Goal: Task Accomplishment & Management: Manage account settings

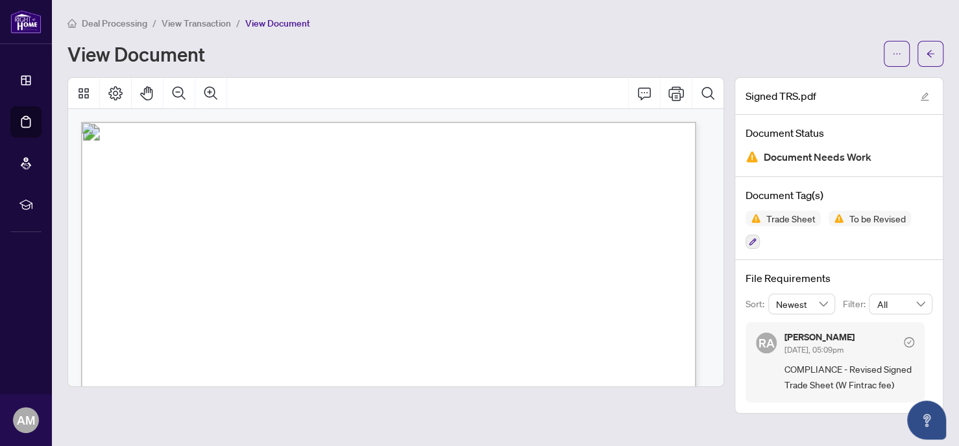
scroll to position [307, 0]
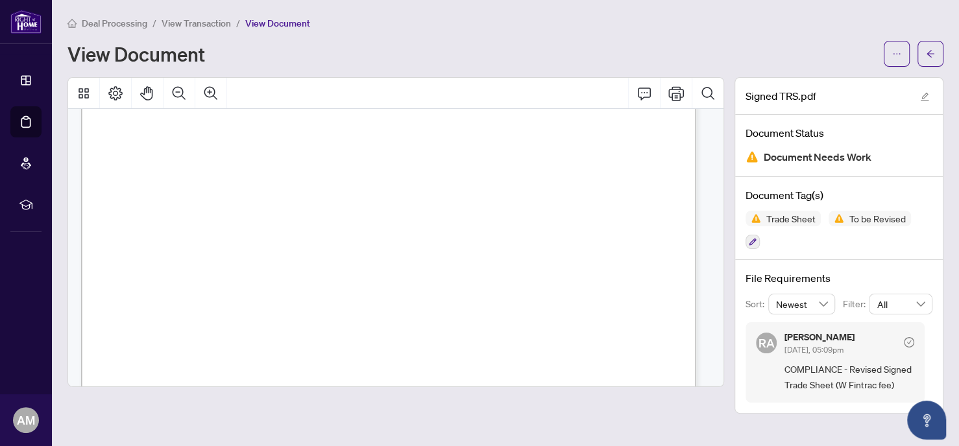
click at [135, 20] on span "Deal Processing" at bounding box center [115, 24] width 66 height 12
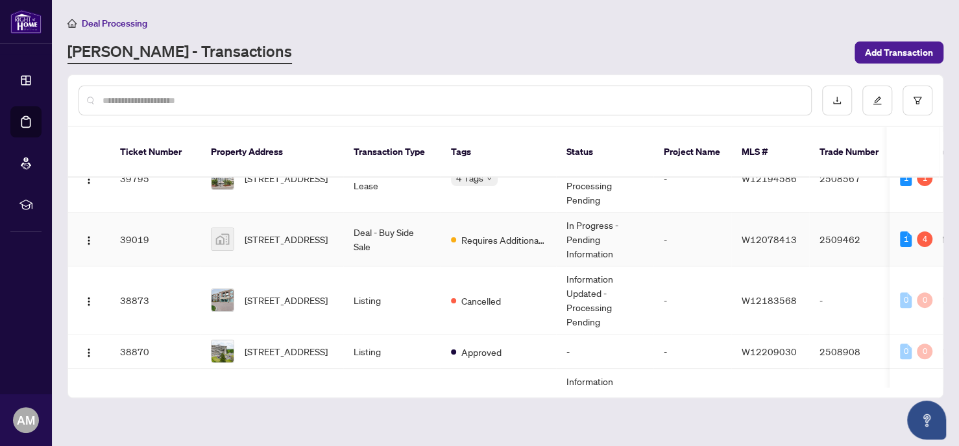
scroll to position [276, 0]
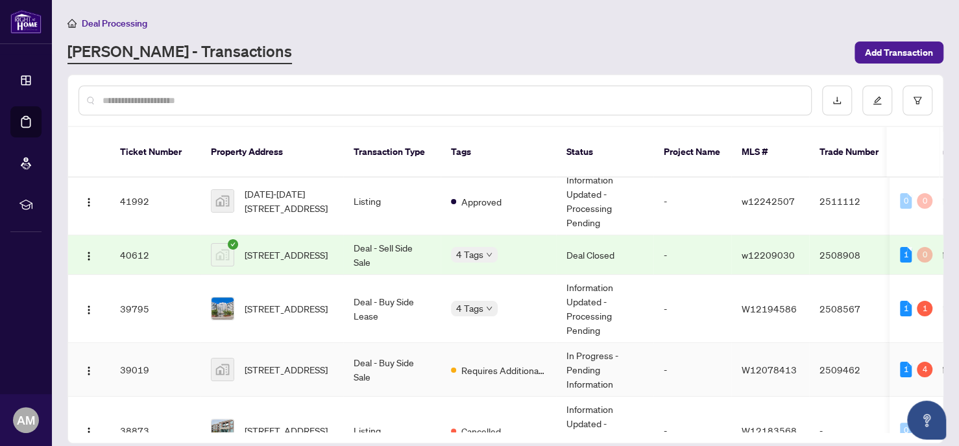
scroll to position [149, 0]
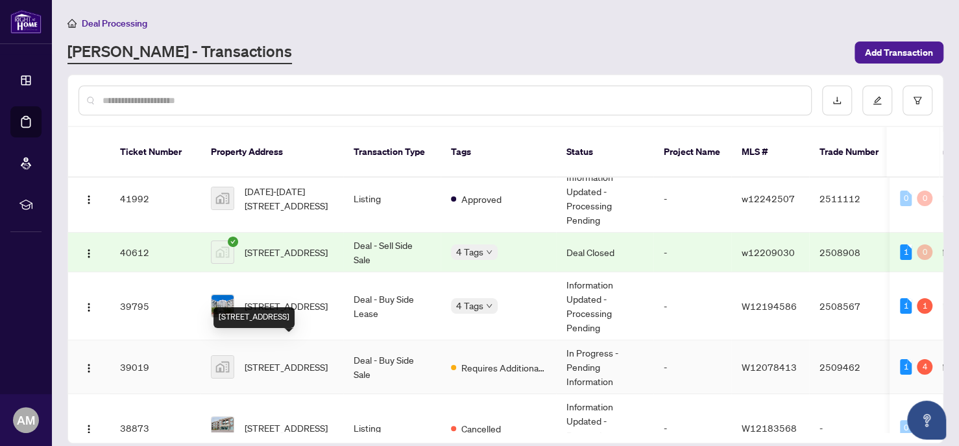
click at [291, 360] on span "[STREET_ADDRESS]" at bounding box center [286, 367] width 83 height 14
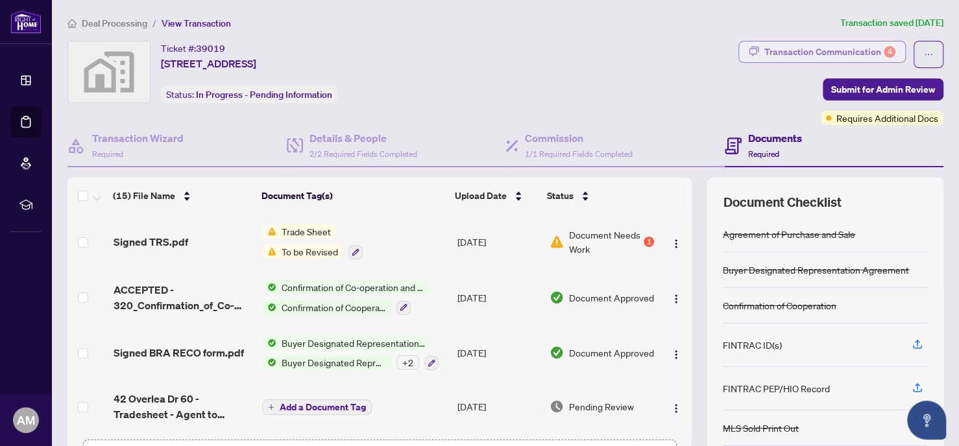
click at [817, 45] on div "Transaction Communication 4" at bounding box center [829, 52] width 131 height 21
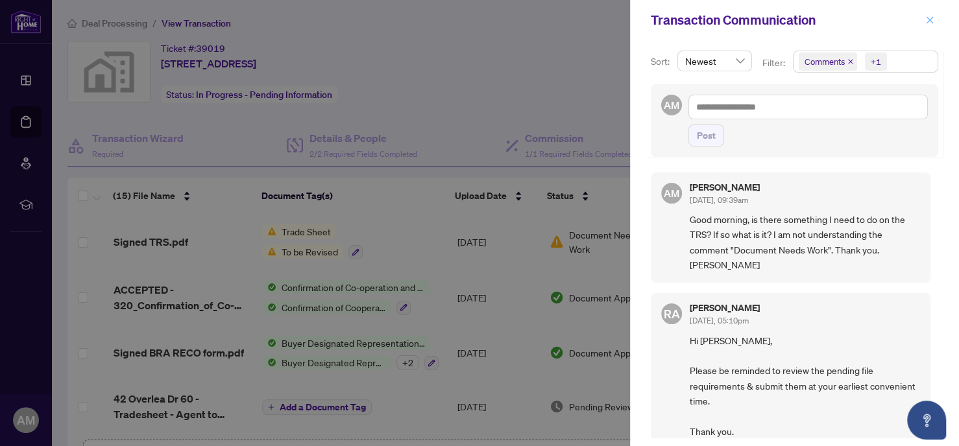
click at [929, 21] on icon "close" at bounding box center [929, 20] width 9 height 9
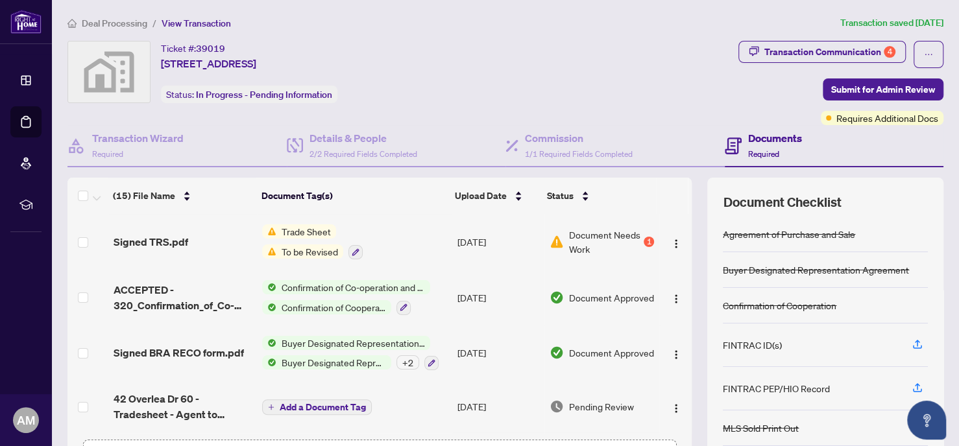
scroll to position [1, 0]
click at [296, 239] on div "Trade Sheet To be Revised" at bounding box center [312, 241] width 101 height 35
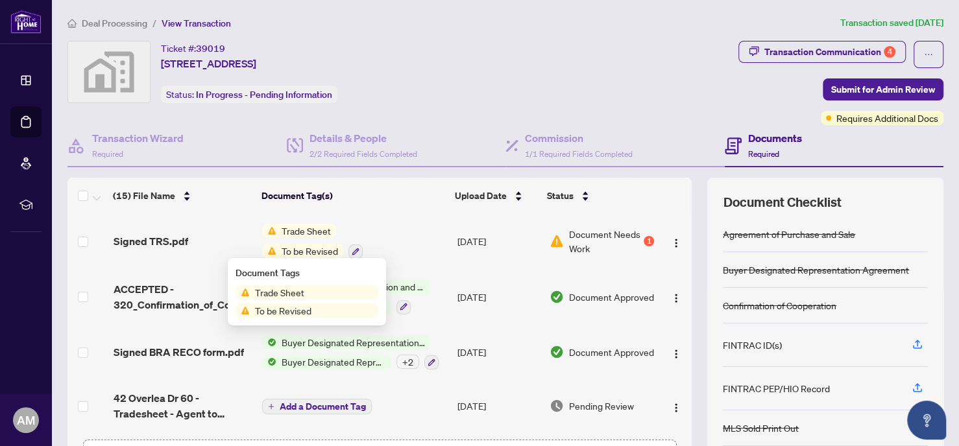
click at [280, 305] on span "To be Revised" at bounding box center [283, 311] width 67 height 14
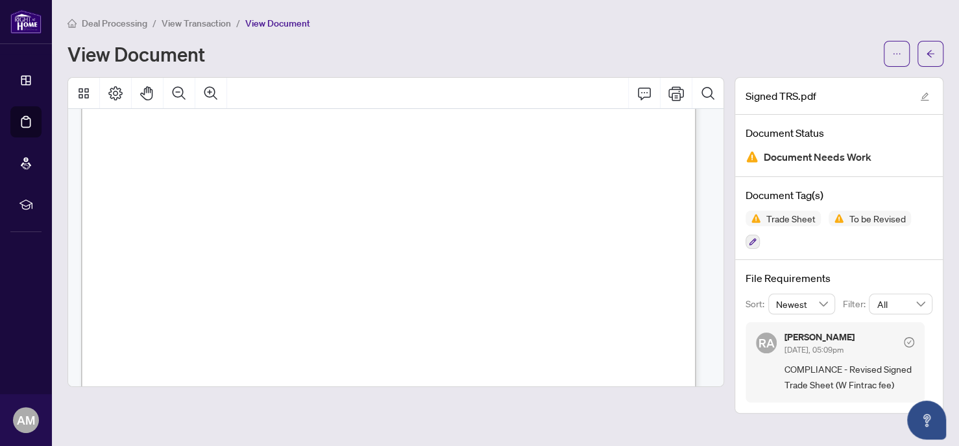
scroll to position [173, 0]
click at [931, 54] on icon "arrow-left" at bounding box center [929, 53] width 9 height 9
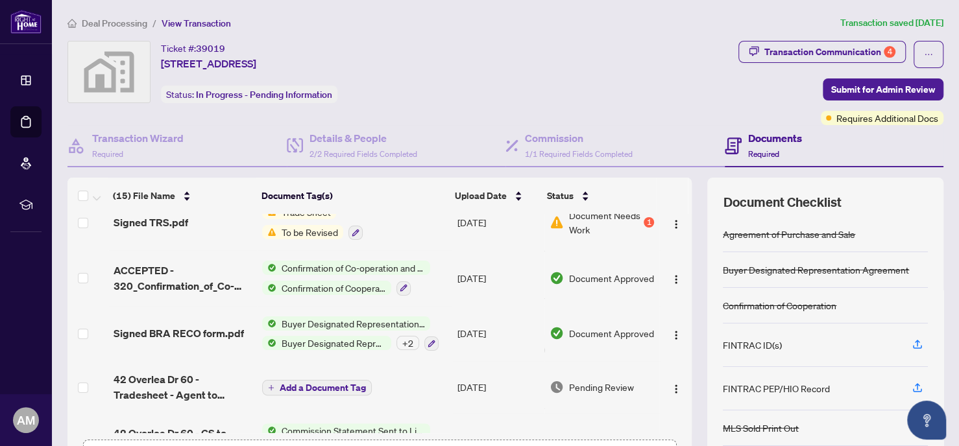
scroll to position [20, 0]
click at [775, 45] on div "Transaction Communication 4" at bounding box center [829, 52] width 131 height 21
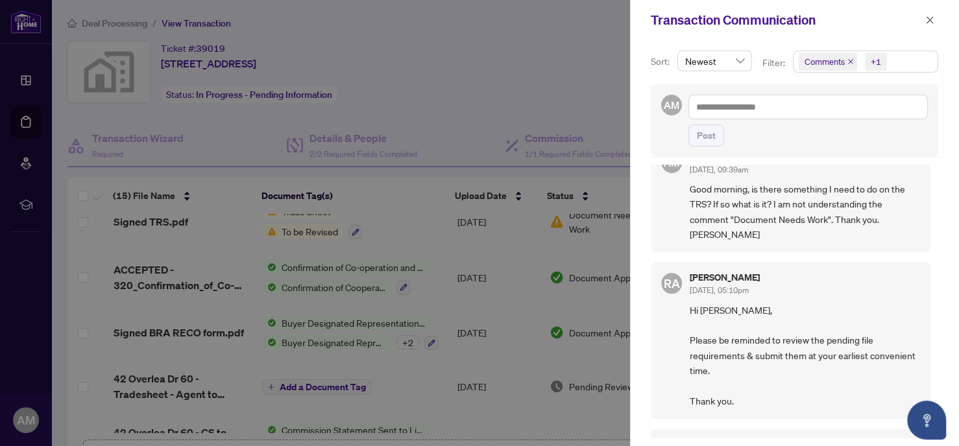
scroll to position [0, 0]
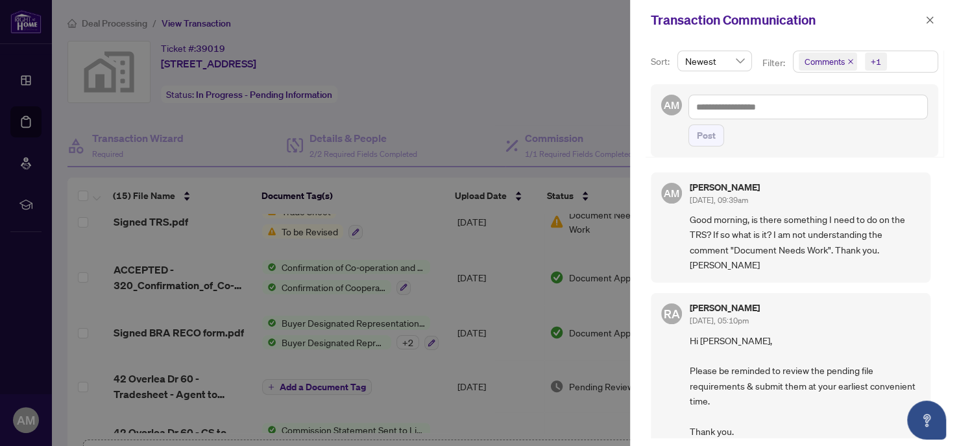
click at [847, 60] on icon "close" at bounding box center [850, 61] width 6 height 6
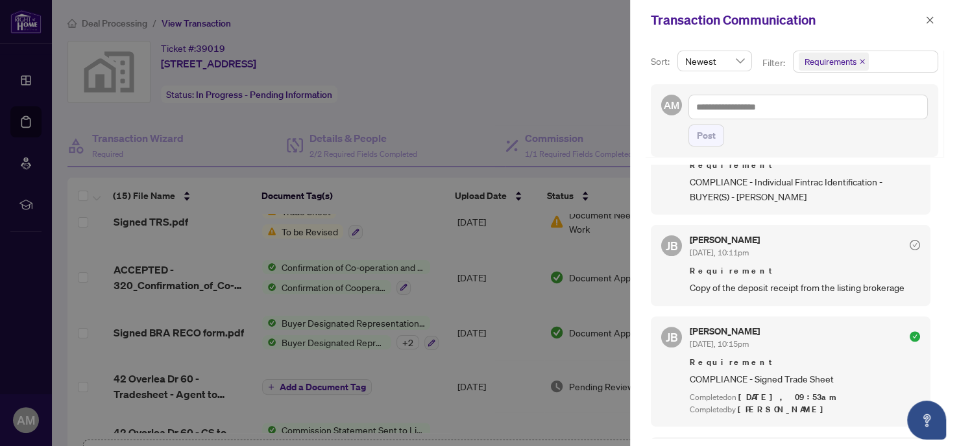
scroll to position [265, 0]
click at [931, 16] on icon "close" at bounding box center [929, 20] width 9 height 9
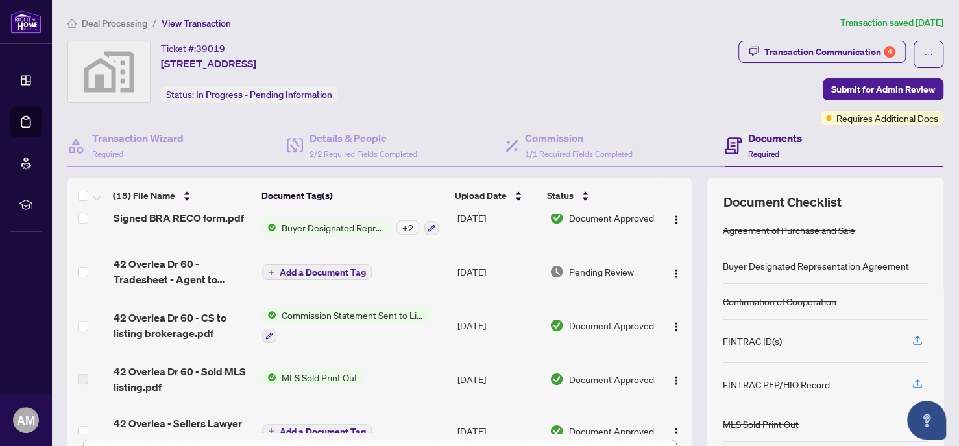
scroll to position [0, 0]
